Goal: Task Accomplishment & Management: Use online tool/utility

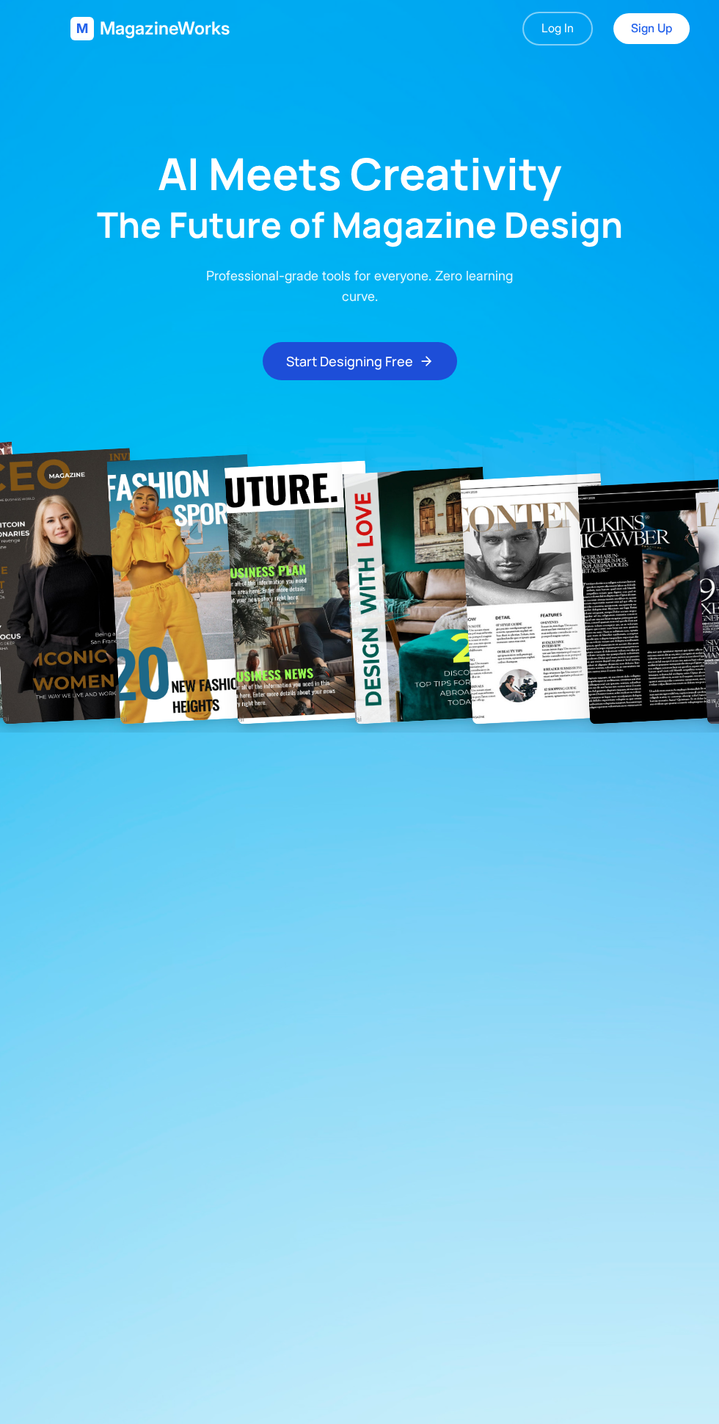
click at [554, 28] on link "Log In" at bounding box center [558, 29] width 70 height 34
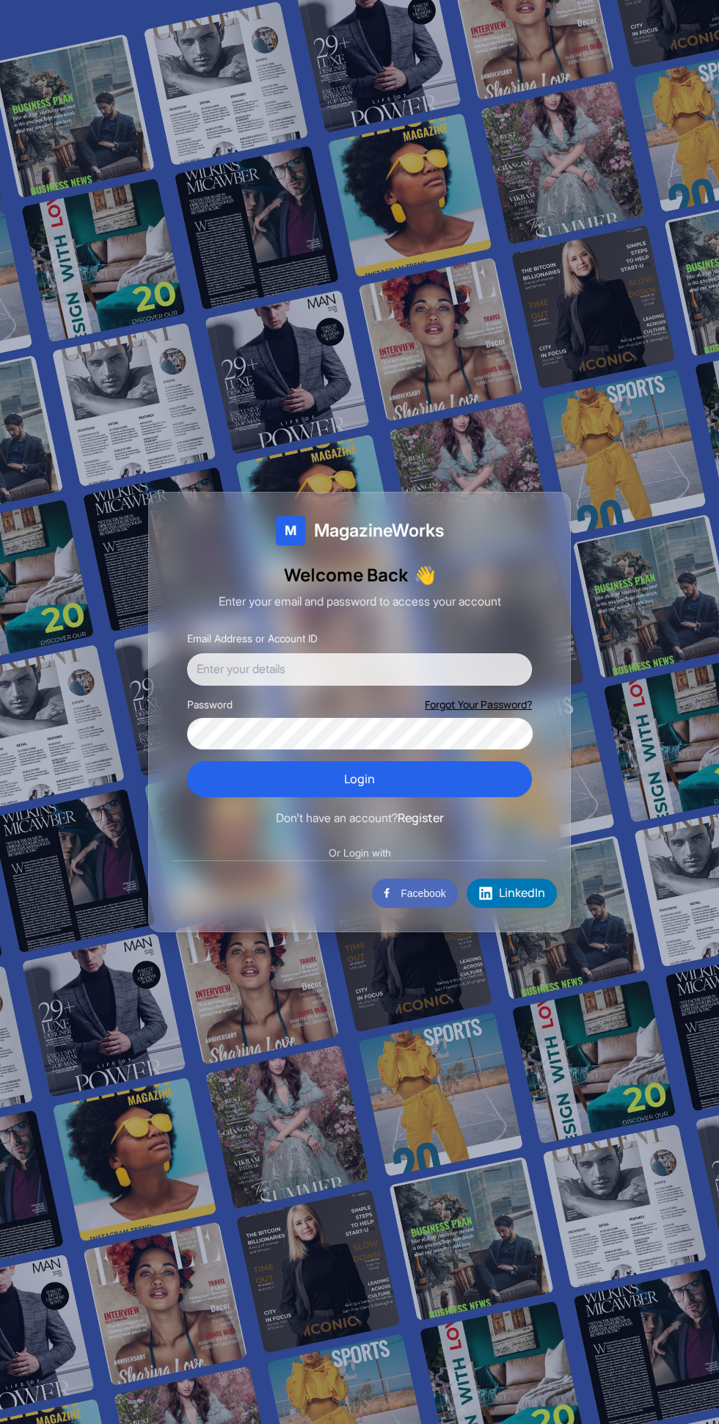
click at [423, 686] on input "Email Address or Account ID" at bounding box center [359, 669] width 345 height 32
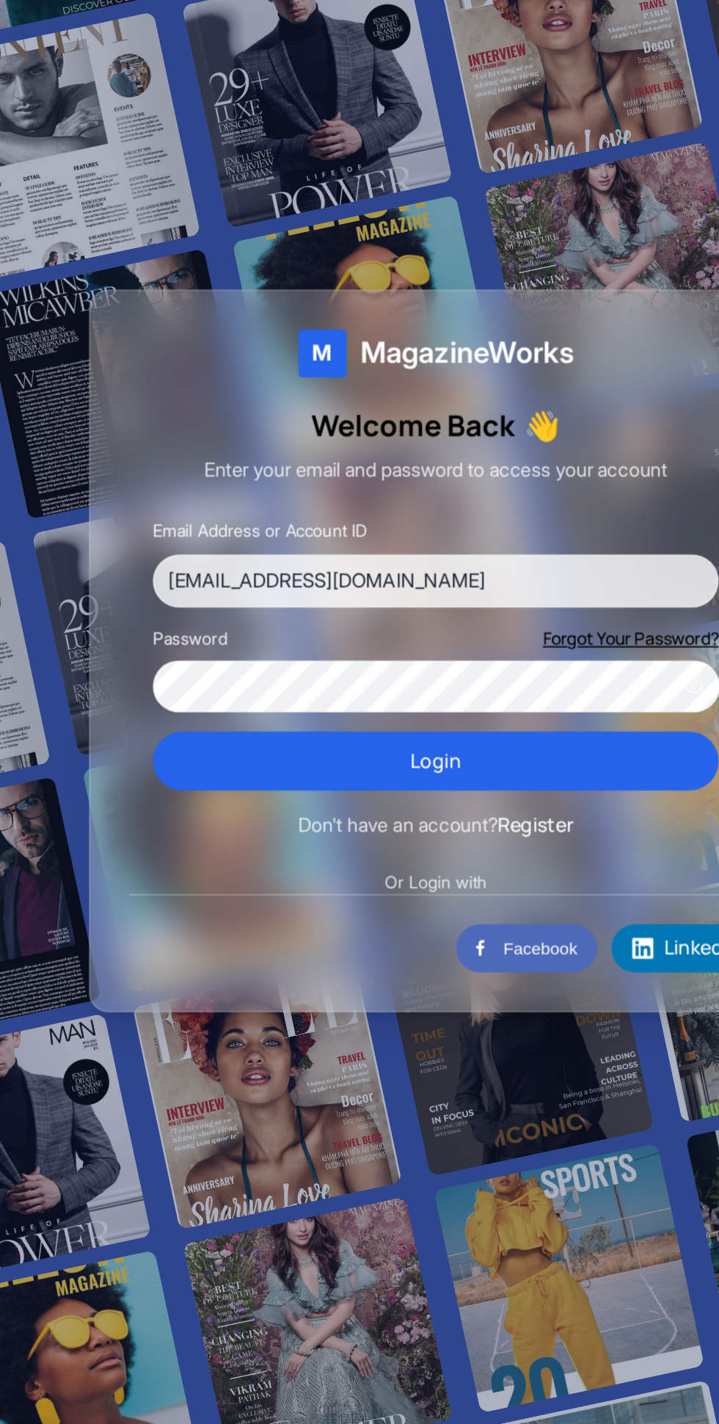
click at [288, 686] on input "[EMAIL_ADDRESS][DOMAIN_NAME]" at bounding box center [359, 669] width 345 height 32
click at [283, 686] on input "[EMAIL_ADDRESS][DOMAIN_NAME]" at bounding box center [359, 669] width 345 height 32
type input "[EMAIL_ADDRESS][DOMAIN_NAME]"
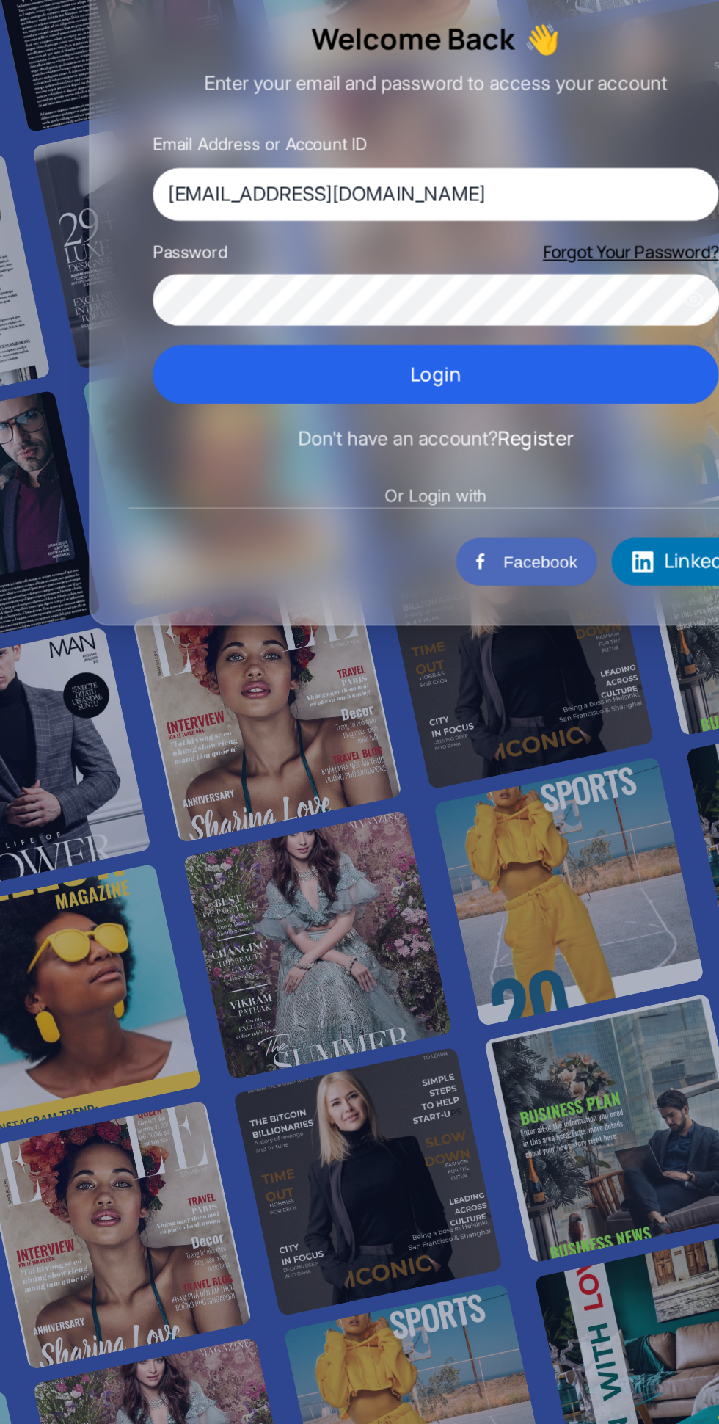
click at [445, 798] on button "Login" at bounding box center [359, 779] width 345 height 37
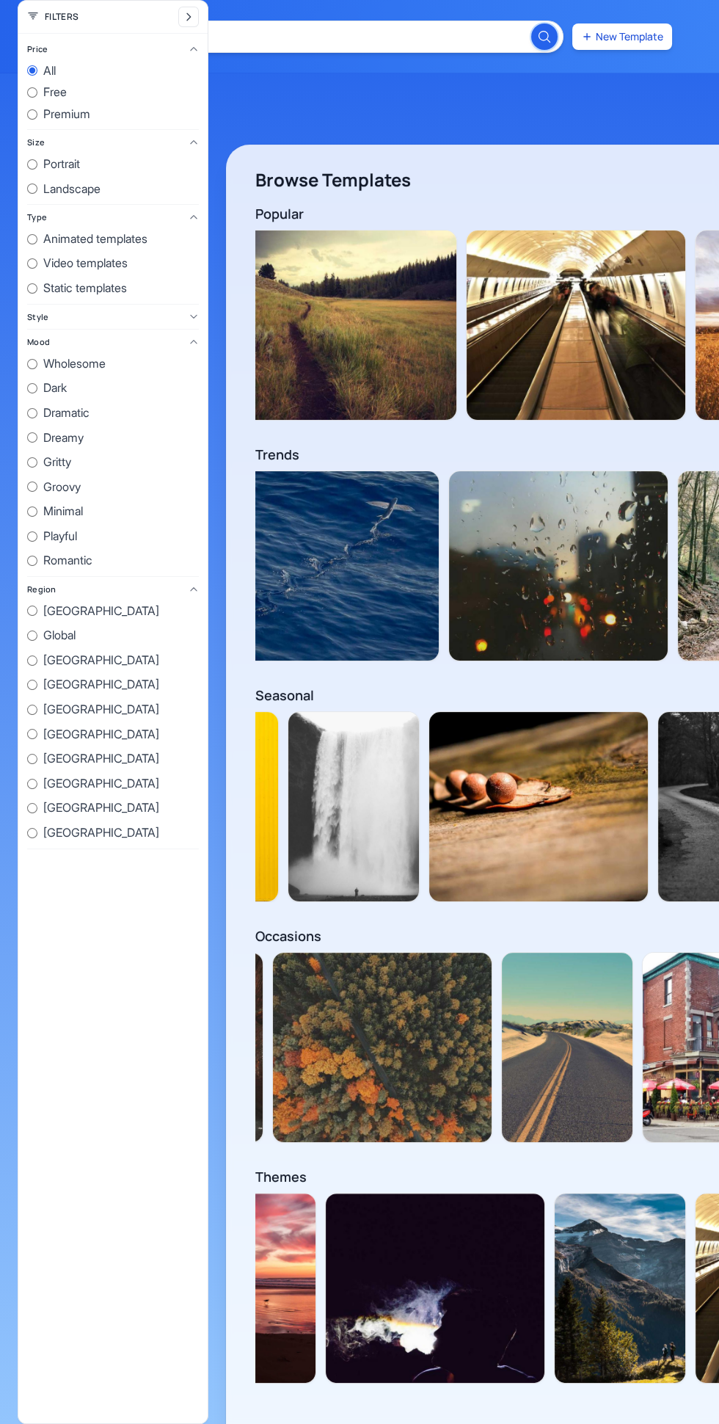
scroll to position [0, 277416]
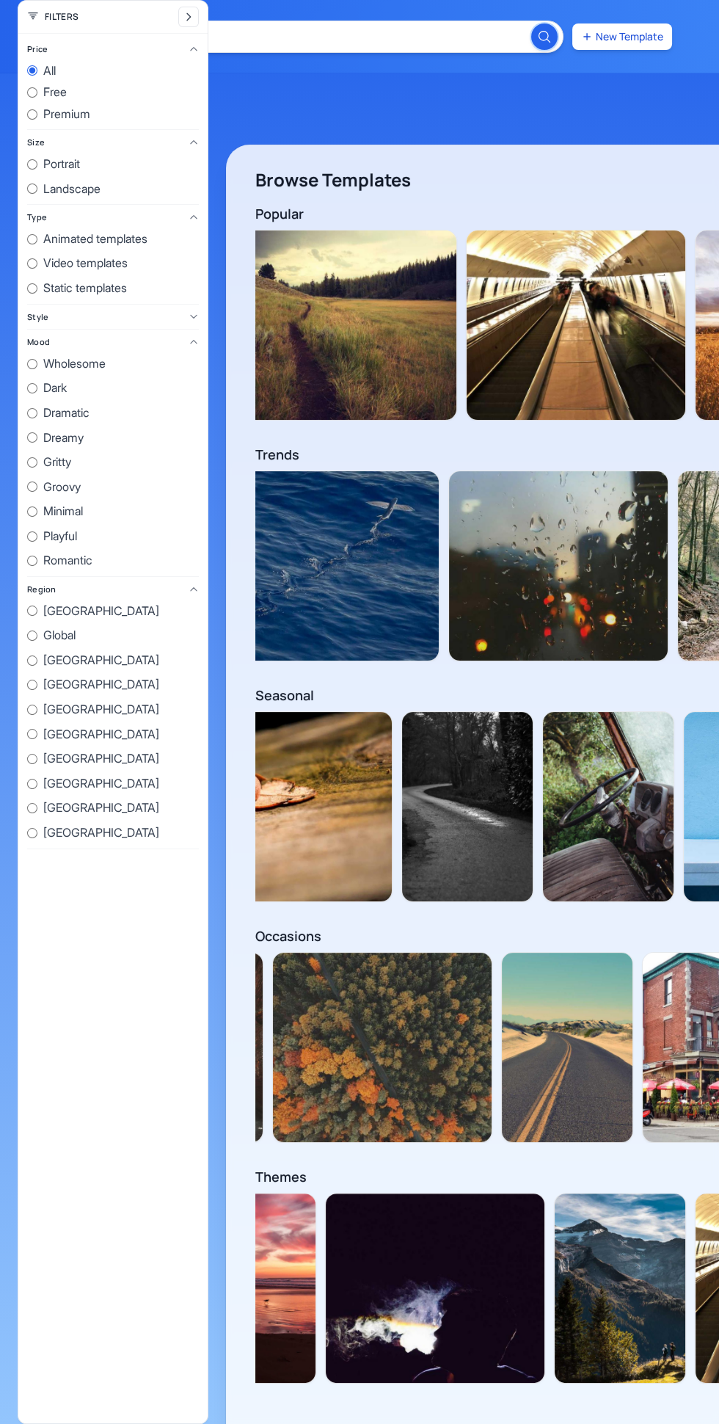
click at [402, 832] on img at bounding box center [467, 806] width 131 height 189
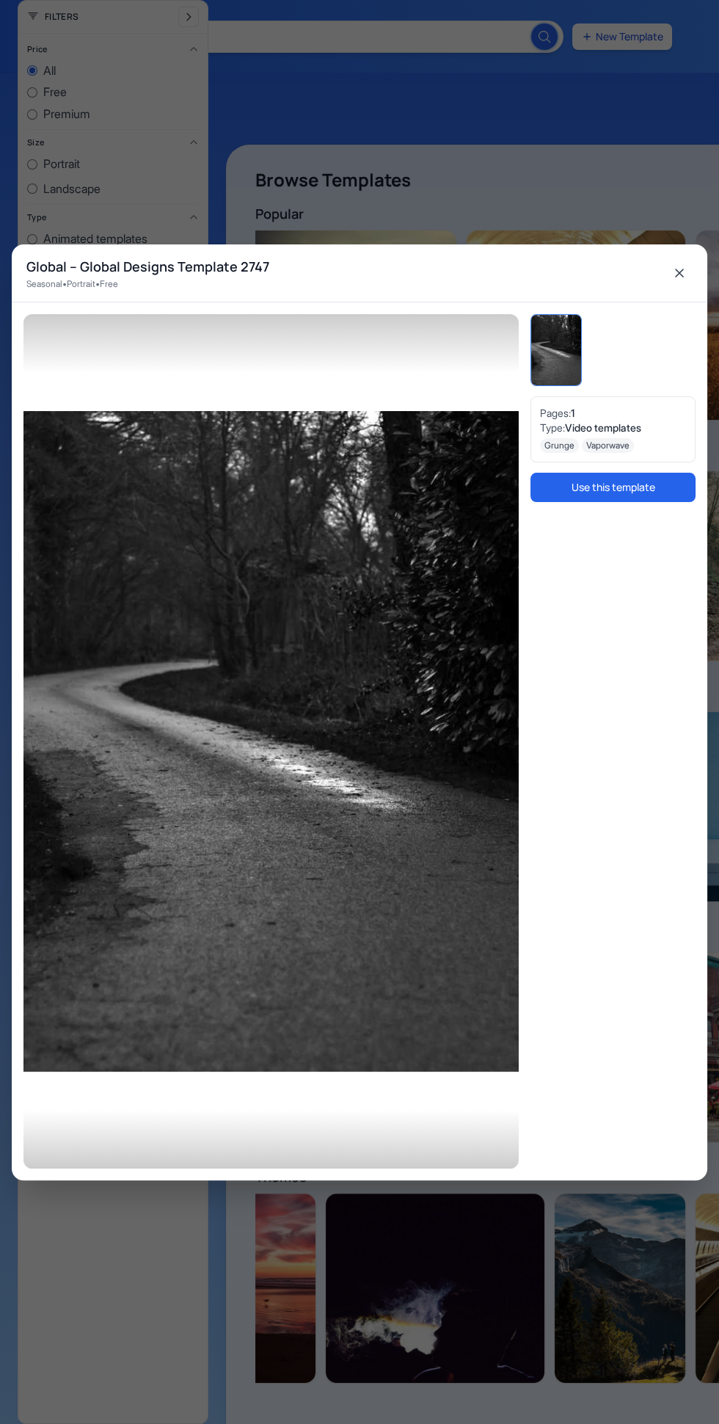
scroll to position [0, 277486]
